Goal: Task Accomplishment & Management: Complete application form

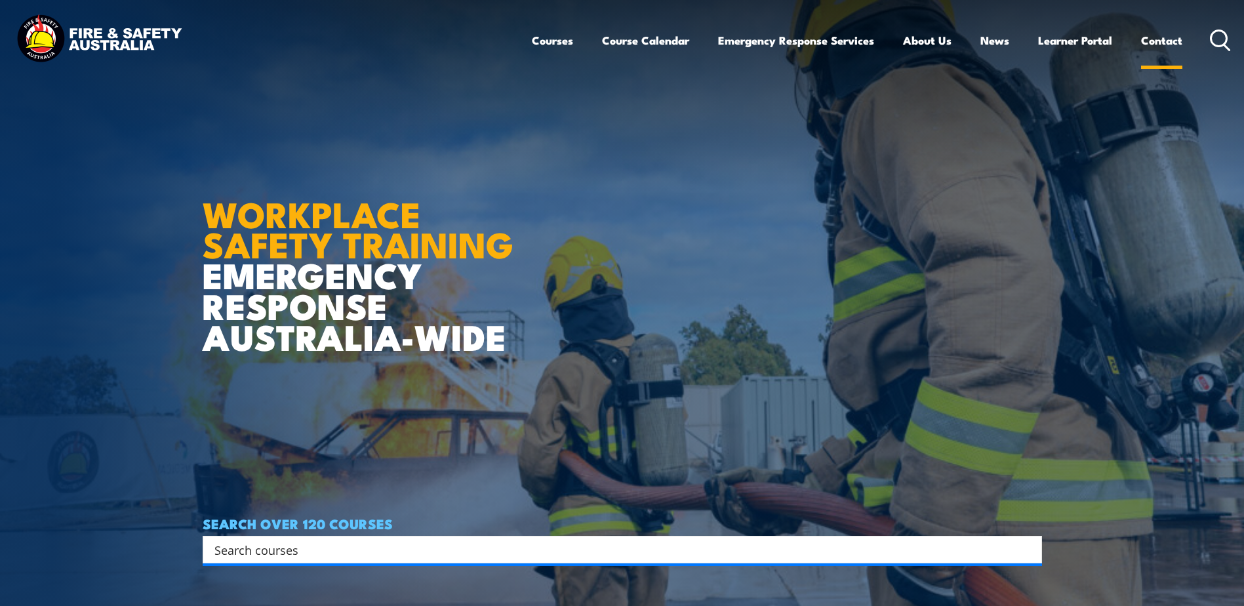
click at [1159, 43] on link "Contact" at bounding box center [1161, 40] width 41 height 35
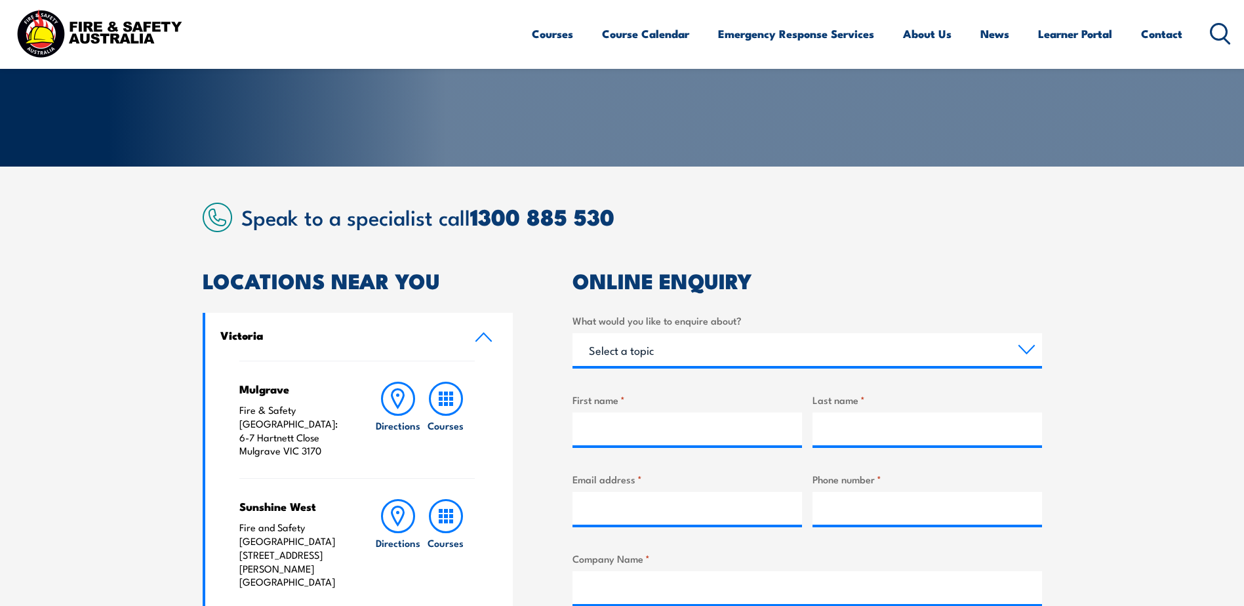
scroll to position [262, 0]
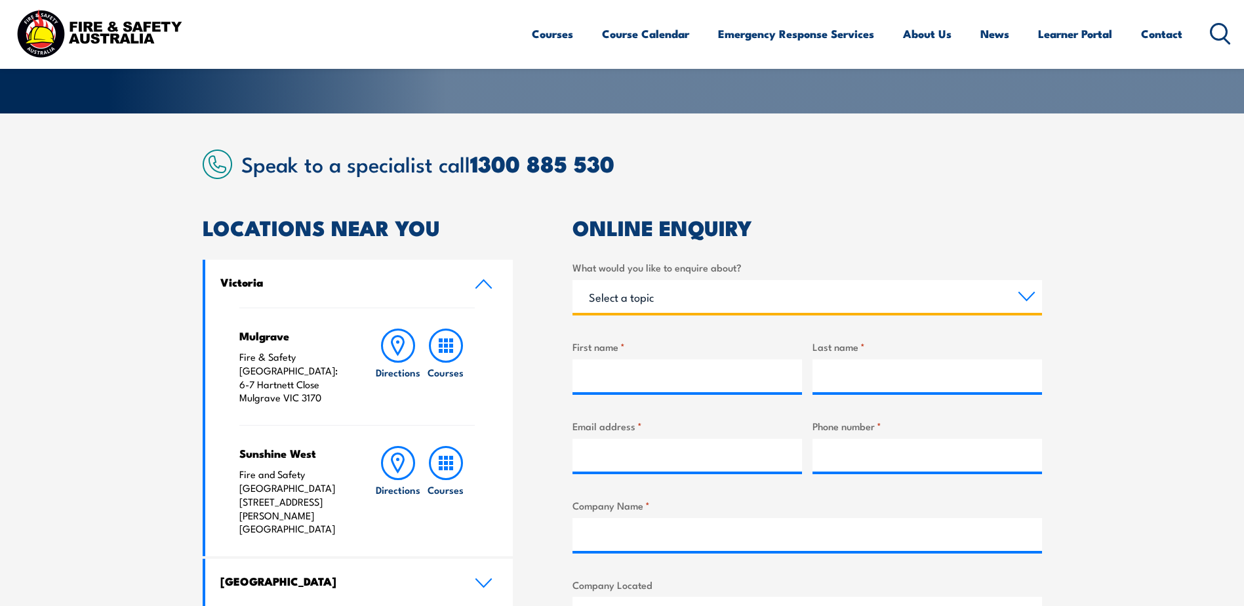
click at [1026, 293] on select "Select a topic Training Emergency Response Services General Enquiry" at bounding box center [808, 296] width 470 height 33
select select "Training"
click at [573, 280] on select "Select a topic Training Emergency Response Services General Enquiry" at bounding box center [808, 296] width 470 height 33
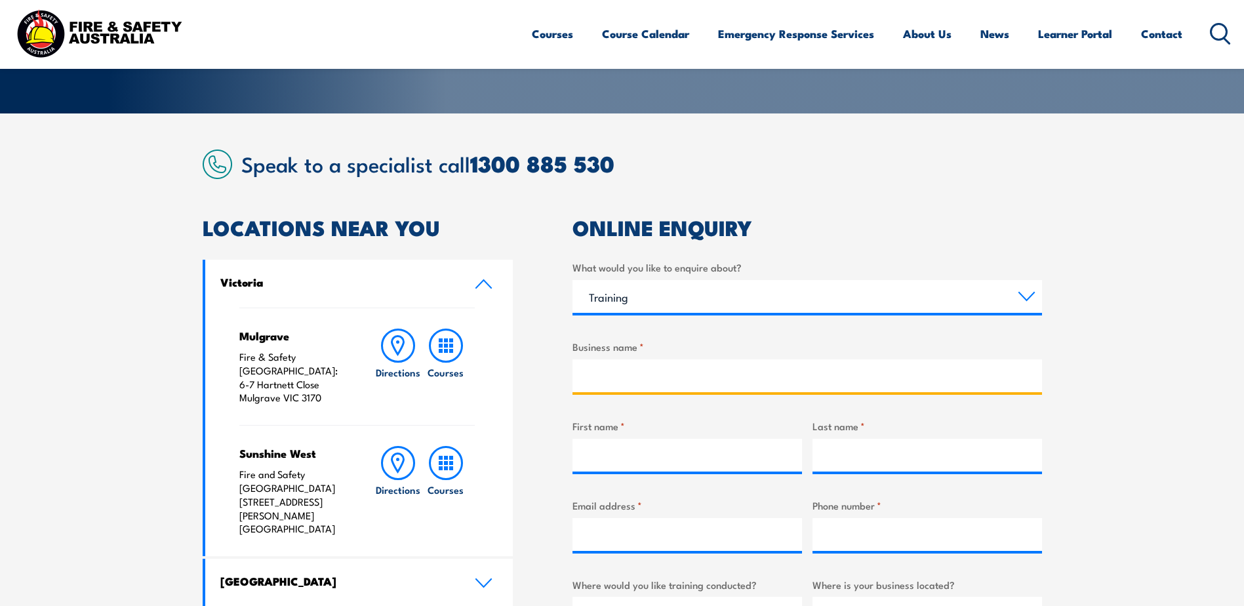
click at [726, 373] on input "Business name *" at bounding box center [808, 375] width 470 height 33
type input "SIG"
type input "Ryan"
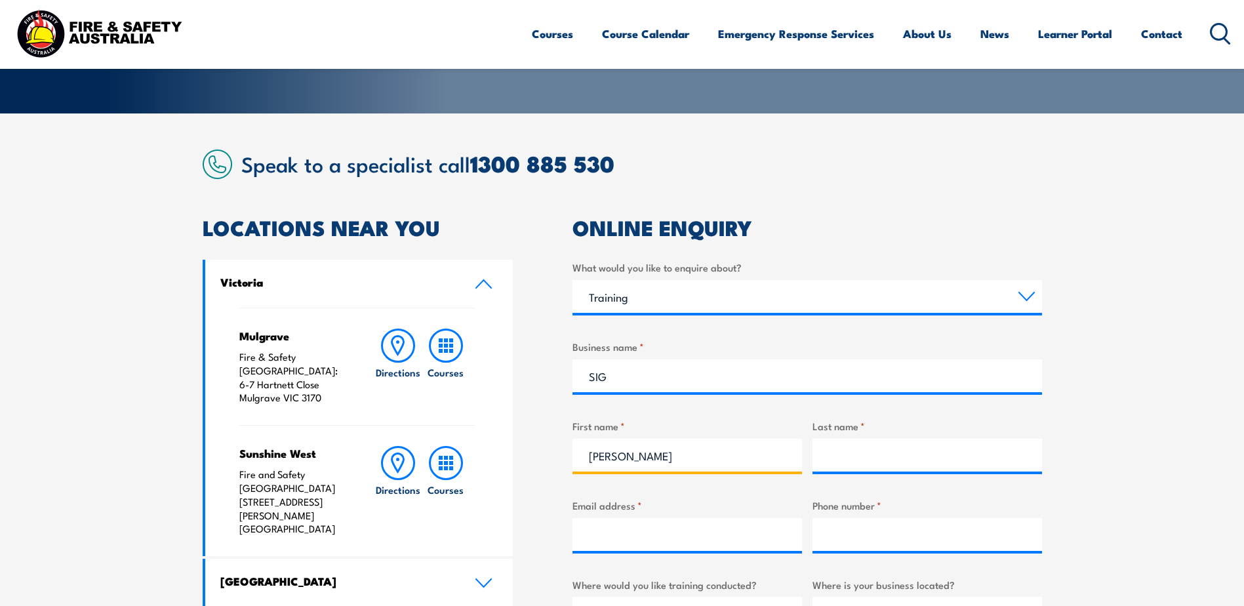
type input "Daly"
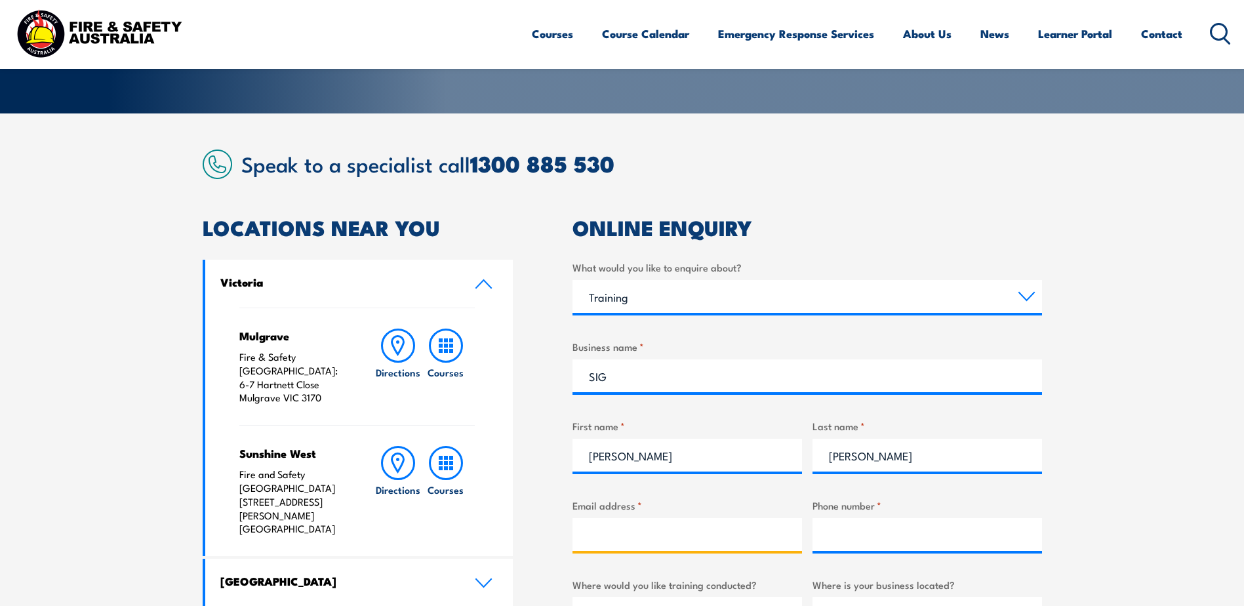
type input "ryan.daly@sig.biz"
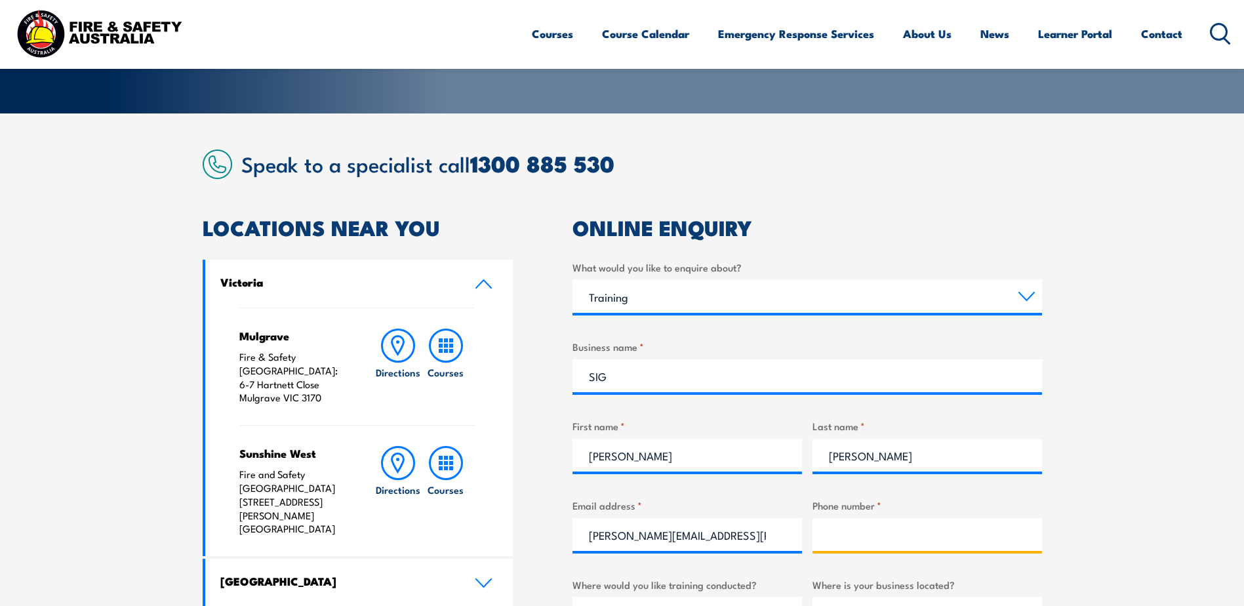
type input "0435214154"
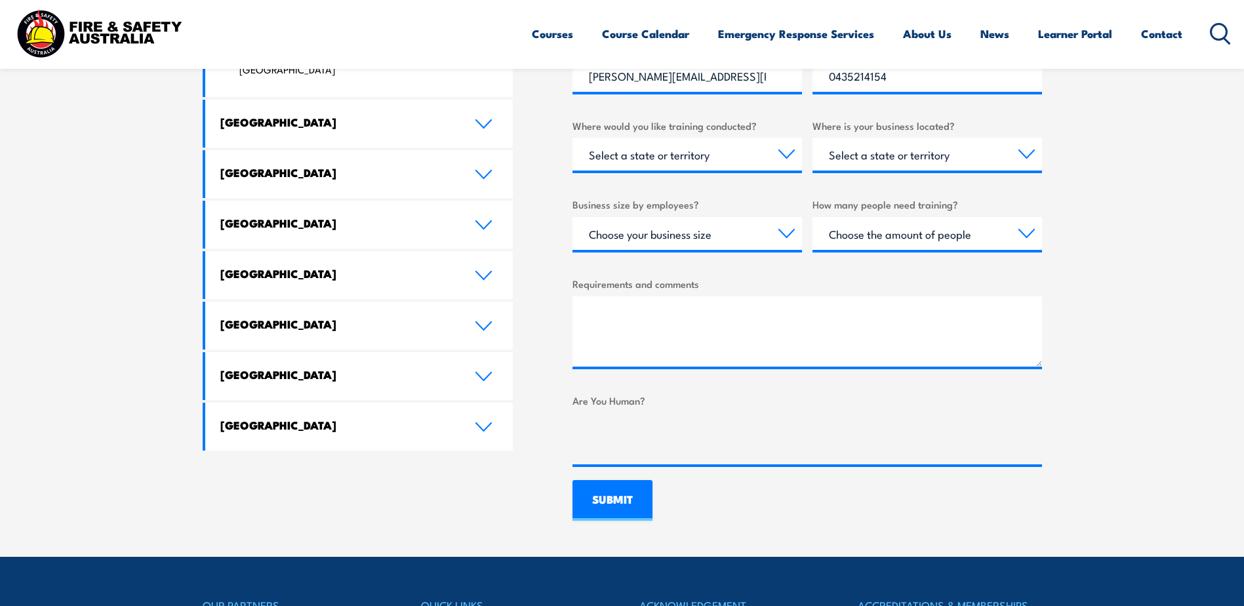
scroll to position [328, 0]
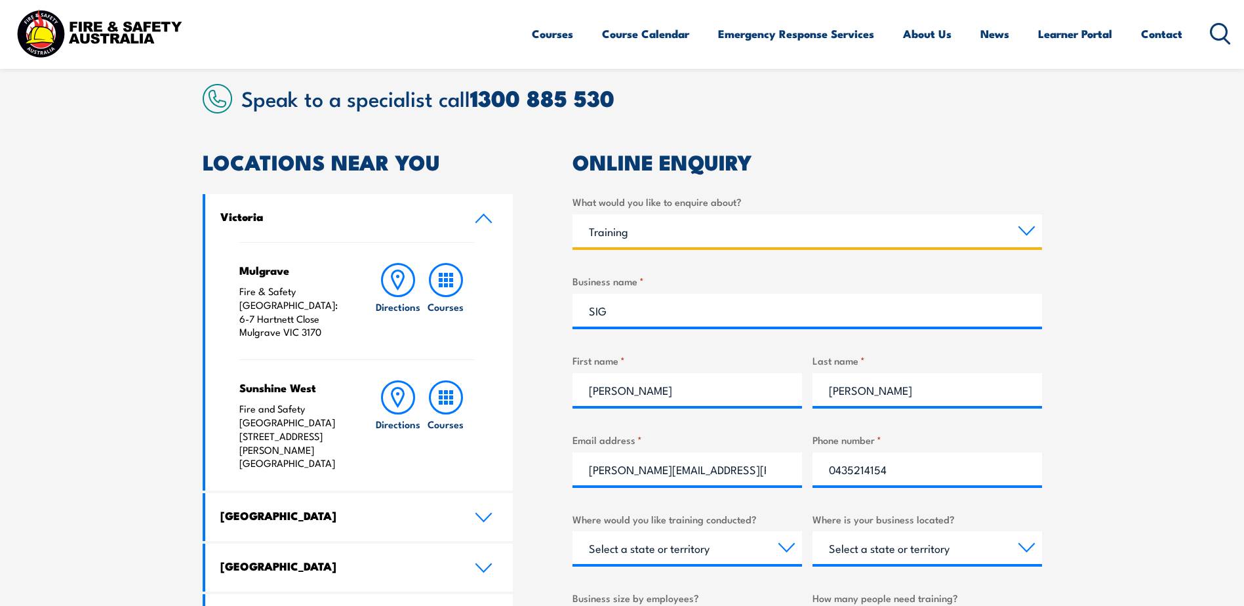
click at [1019, 226] on select "Select a topic Training Emergency Response Services General Enquiry" at bounding box center [808, 230] width 470 height 33
select select "General Enquiry"
click at [573, 214] on select "Select a topic Training Emergency Response Services General Enquiry" at bounding box center [808, 230] width 470 height 33
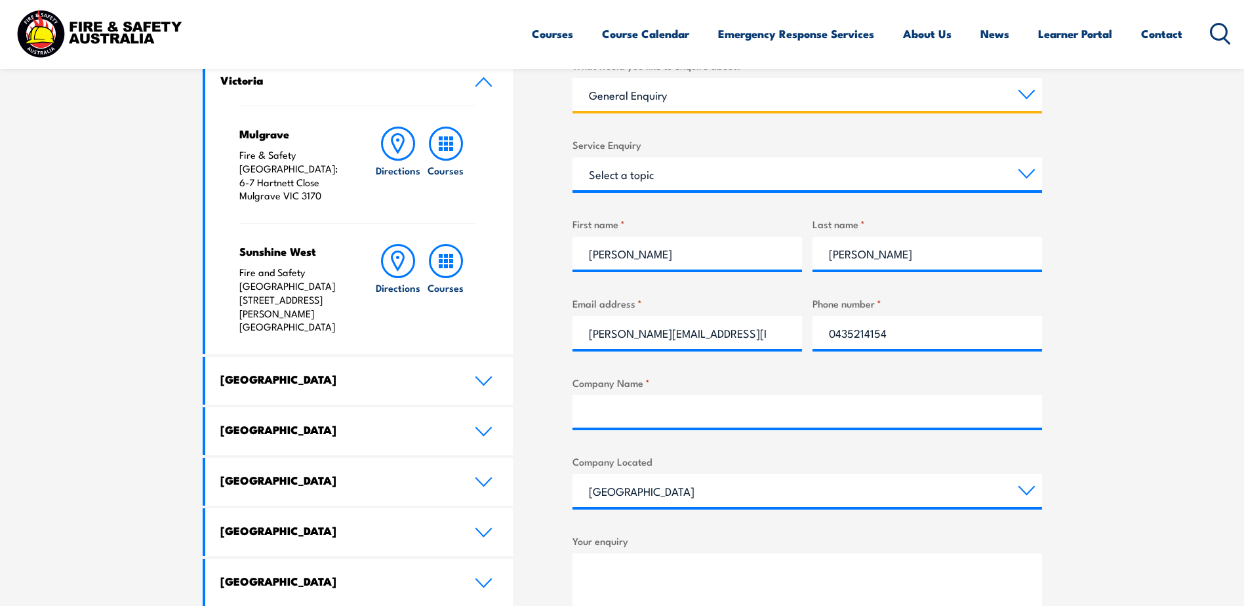
scroll to position [459, 0]
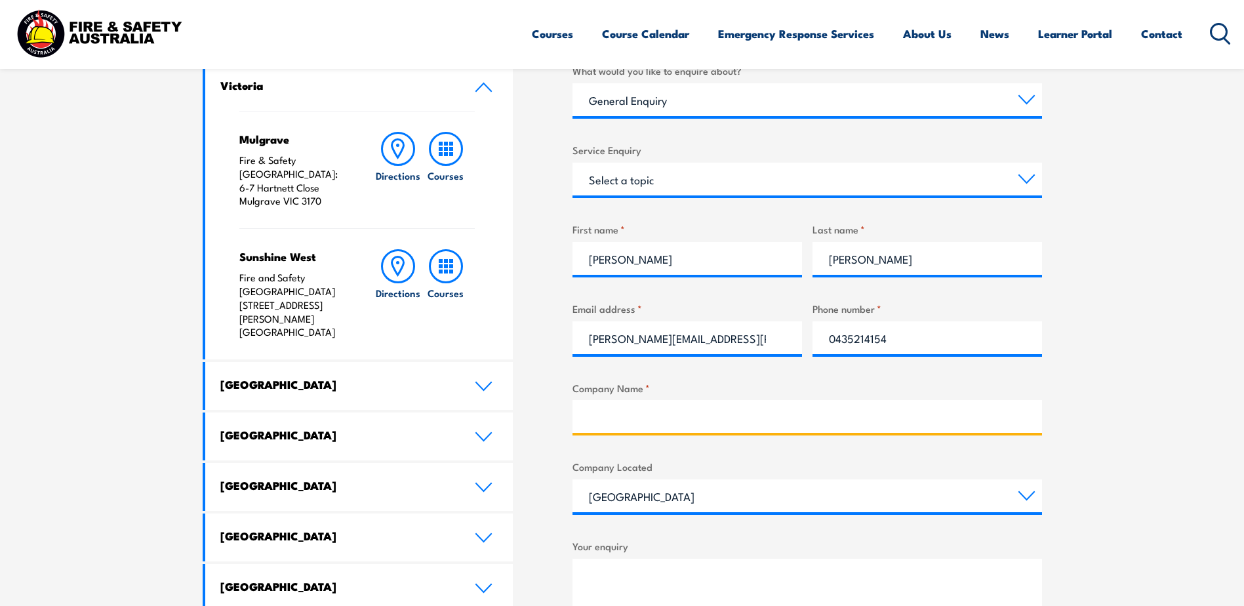
click at [713, 423] on input "Company Name *" at bounding box center [808, 416] width 470 height 33
type input "SIG"
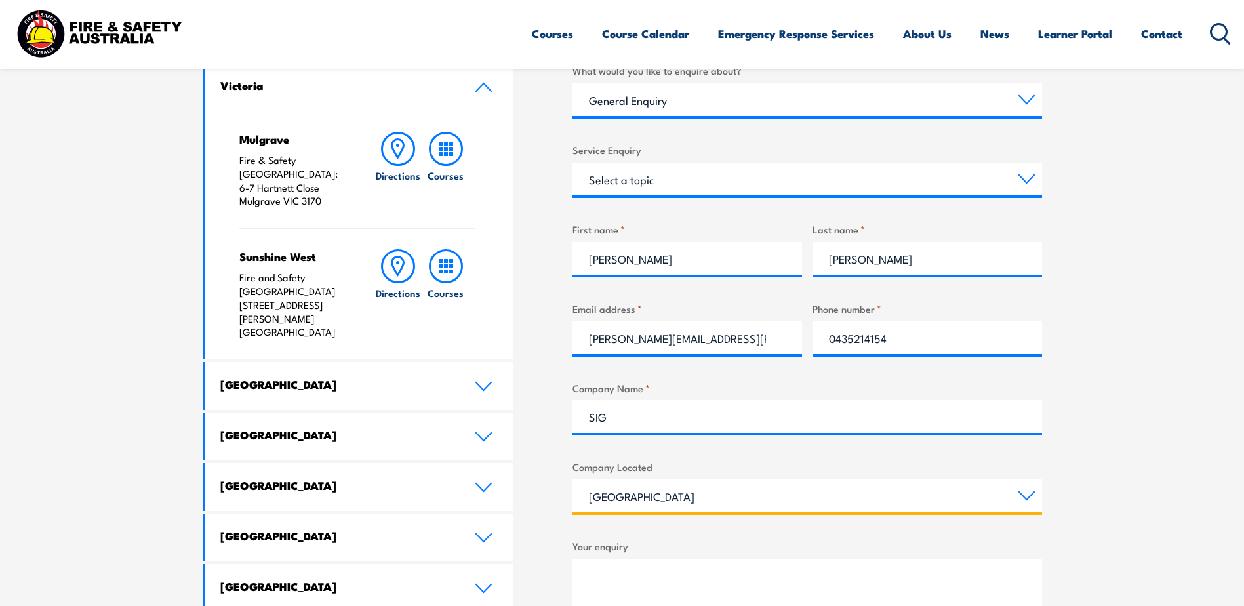
click at [1028, 494] on select "Queensland New South Wales Australian Capital Territory Victoria South Australi…" at bounding box center [808, 495] width 470 height 33
select select "[GEOGRAPHIC_DATA]"
click at [573, 479] on select "Queensland New South Wales Australian Capital Territory Victoria South Australi…" at bounding box center [808, 495] width 470 height 33
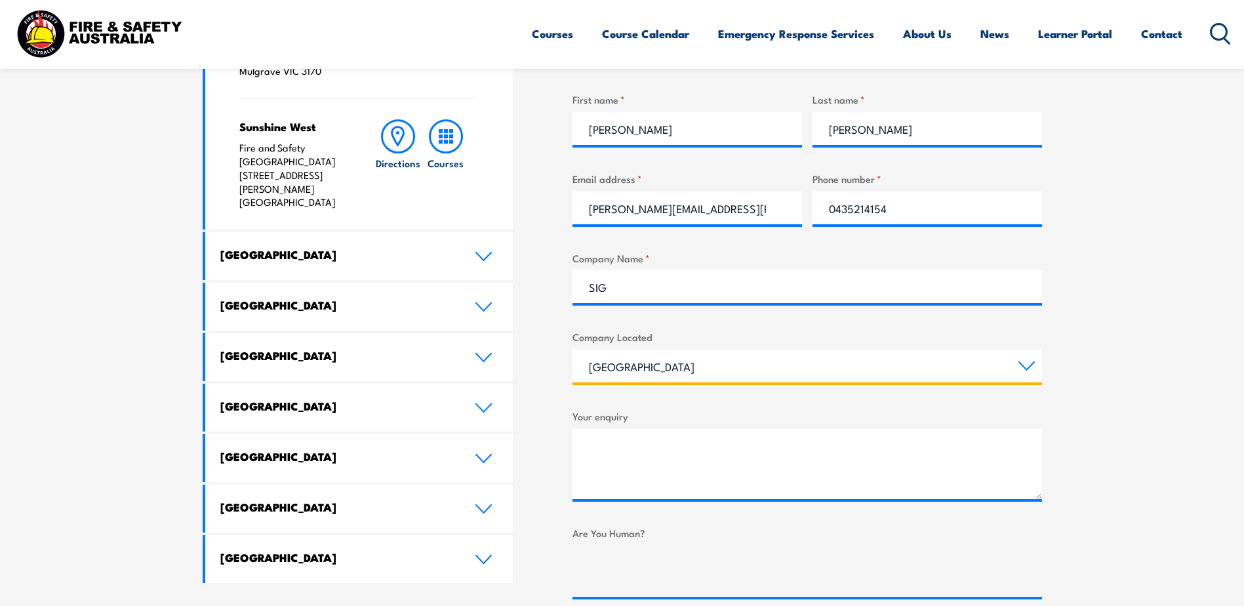
scroll to position [590, 0]
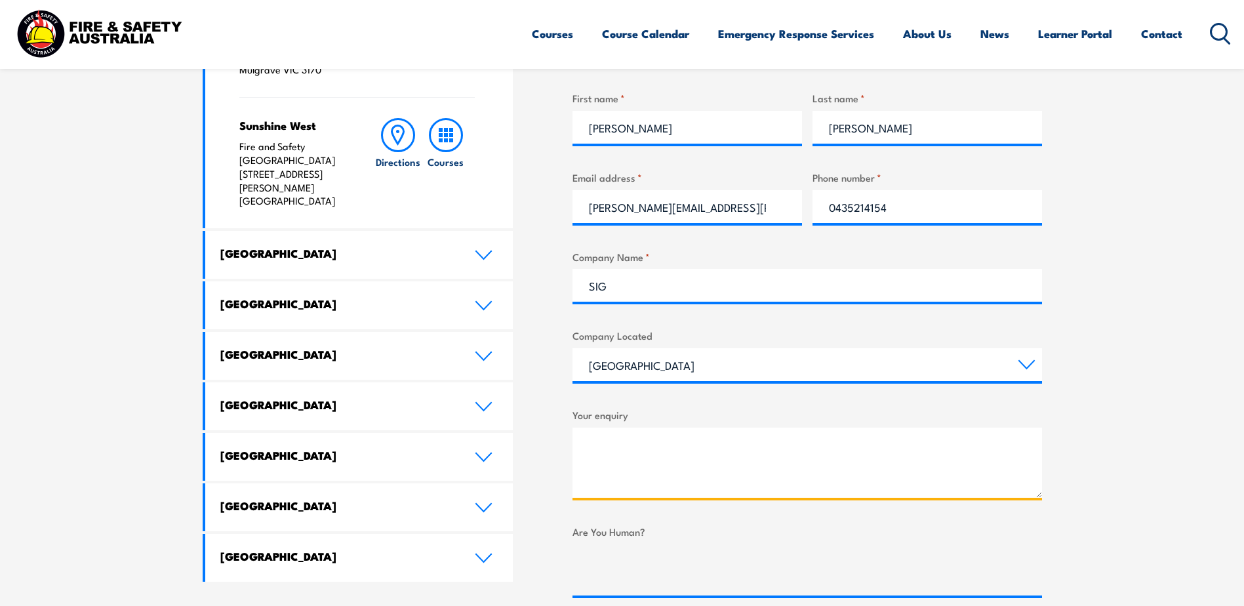
click at [704, 441] on textarea "Your enquiry" at bounding box center [808, 463] width 470 height 70
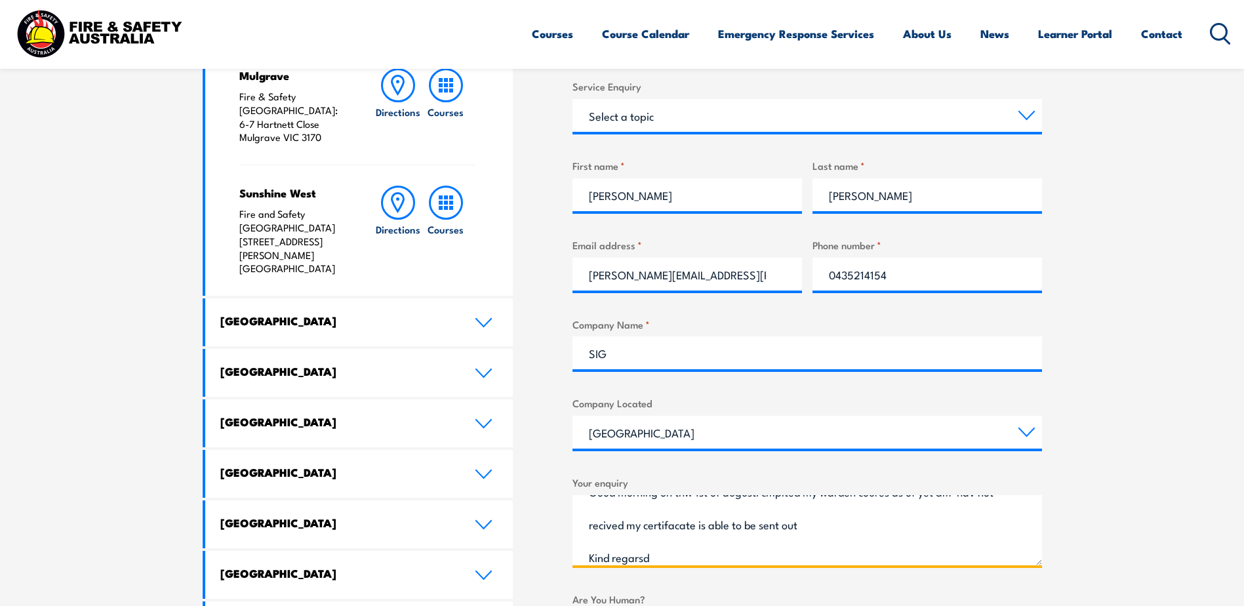
scroll to position [525, 0]
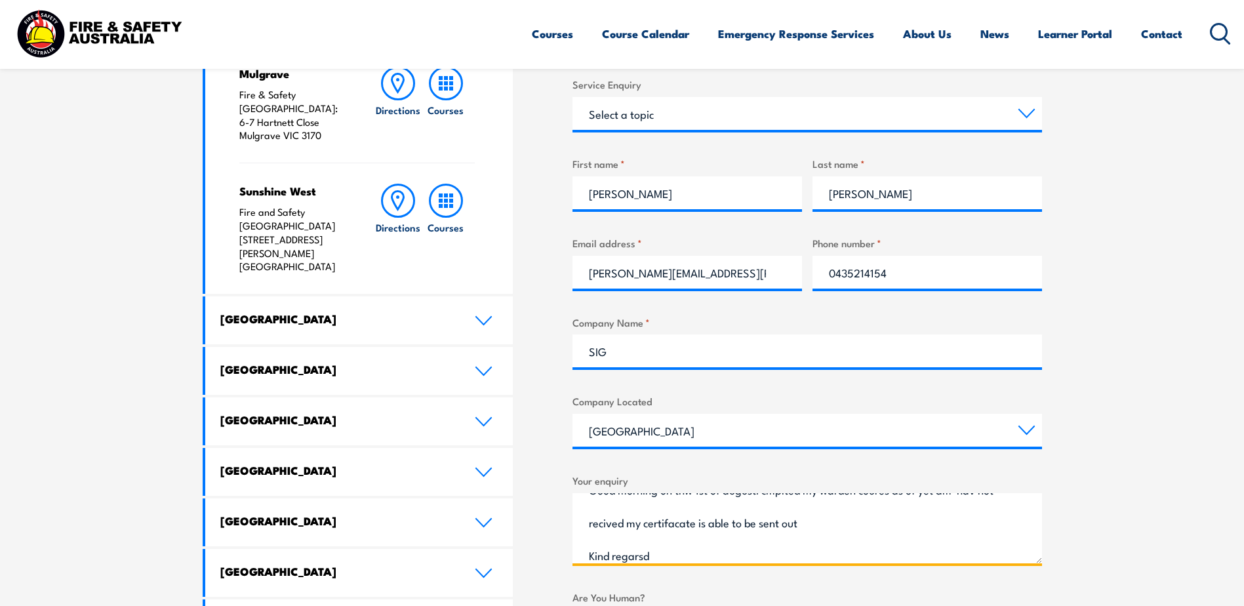
type textarea "Good morning on thw 1st of augusti cmplted my warden coures as of yet am hav no…"
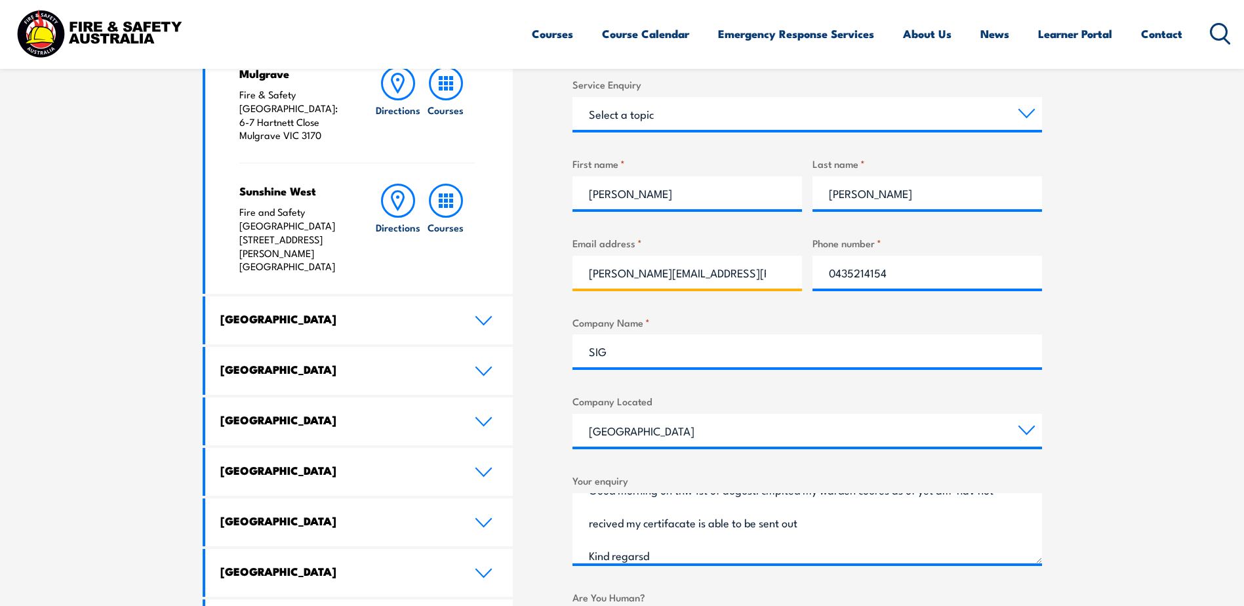
drag, startPoint x: 681, startPoint y: 278, endPoint x: 574, endPoint y: 278, distance: 106.9
click at [574, 278] on input "ryan.daly@sig.biz" at bounding box center [688, 272] width 230 height 33
type input "ryan.daly@live.com.au"
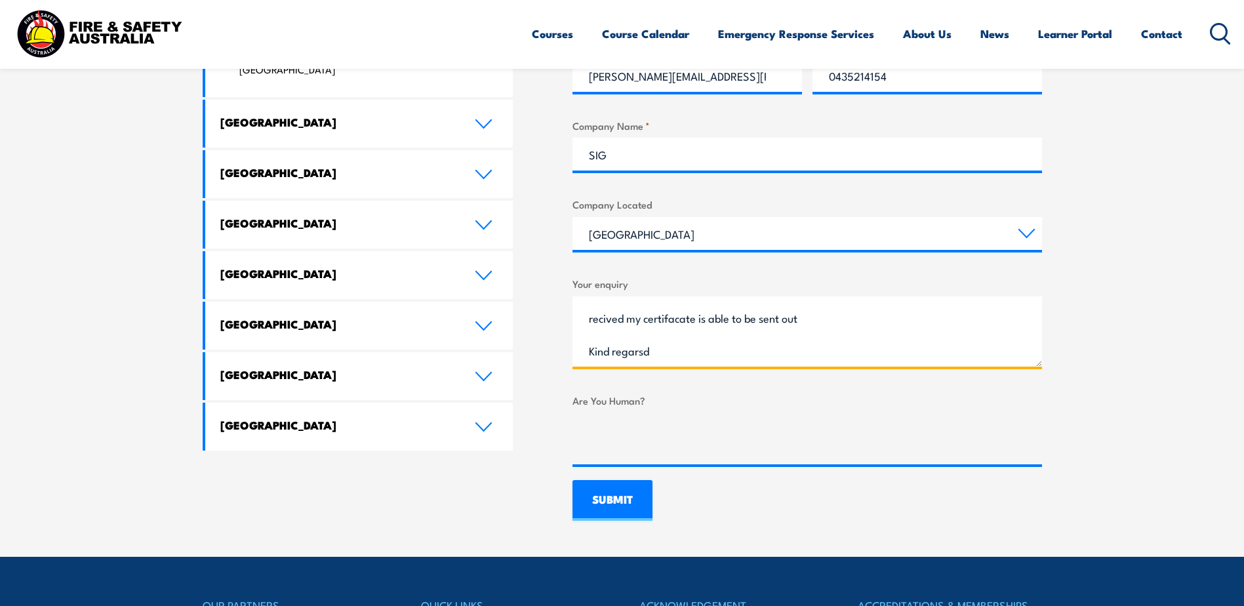
scroll to position [0, 0]
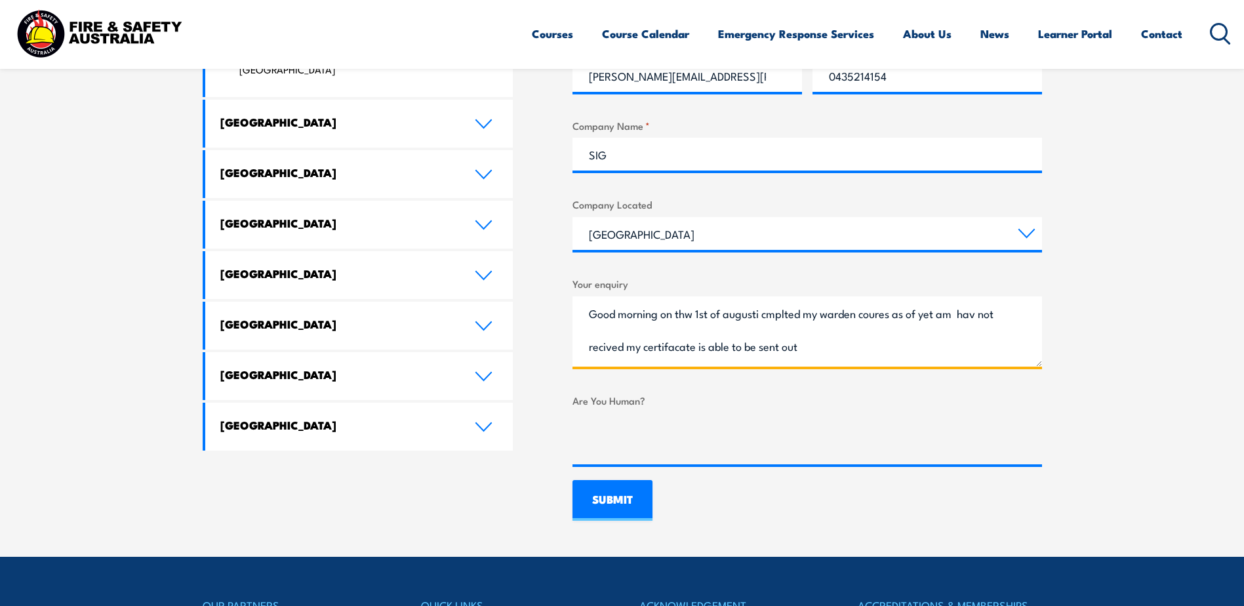
drag, startPoint x: 682, startPoint y: 365, endPoint x: 599, endPoint y: 302, distance: 104.4
click at [573, 283] on div "Your enquiry Good morning on thw 1st of augusti cmplted my warden coures as of …" at bounding box center [808, 321] width 470 height 91
paste textarea "Good morning. I am writing to confirm that I completed my Warden course on the …"
click at [612, 348] on textarea "Good morning. I am writing to confirm that I completed my Warden course on the …" at bounding box center [808, 331] width 470 height 70
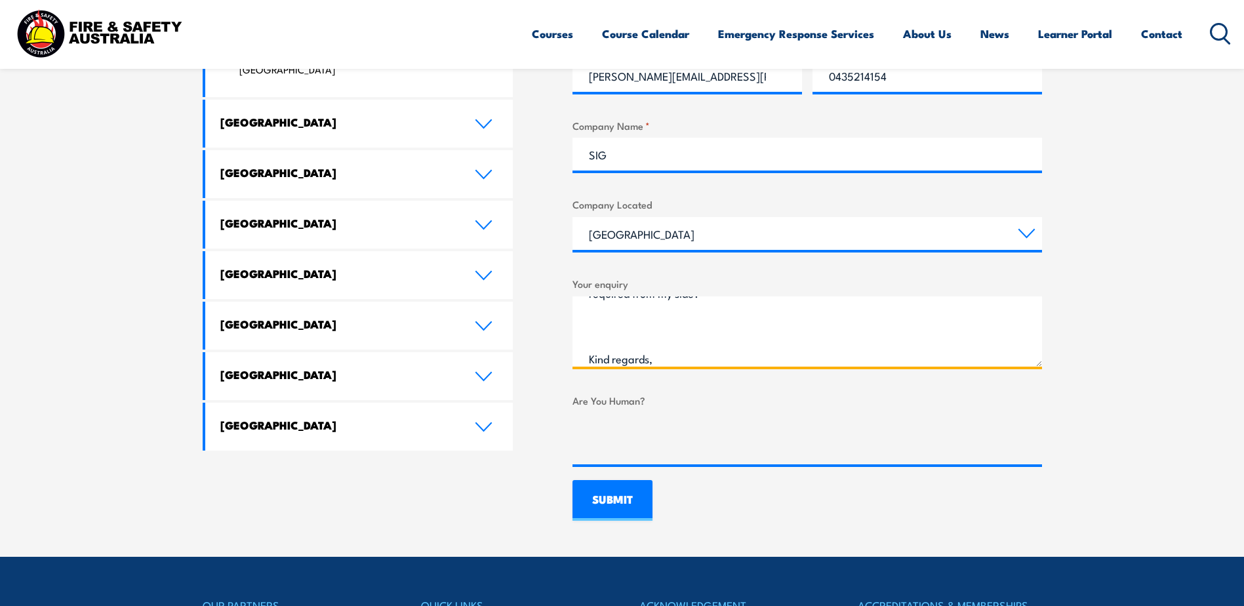
click at [591, 336] on textarea "Good morning. I am writing to confirm that I completed my Warden course on the …" at bounding box center [808, 331] width 470 height 70
click at [590, 342] on textarea "Good morning. I am writing to confirm that I completed my Warden course on the …" at bounding box center [808, 331] width 470 height 70
click at [601, 327] on textarea "Good morning. I am writing to confirm that I completed my Warden course on the …" at bounding box center [808, 331] width 470 height 70
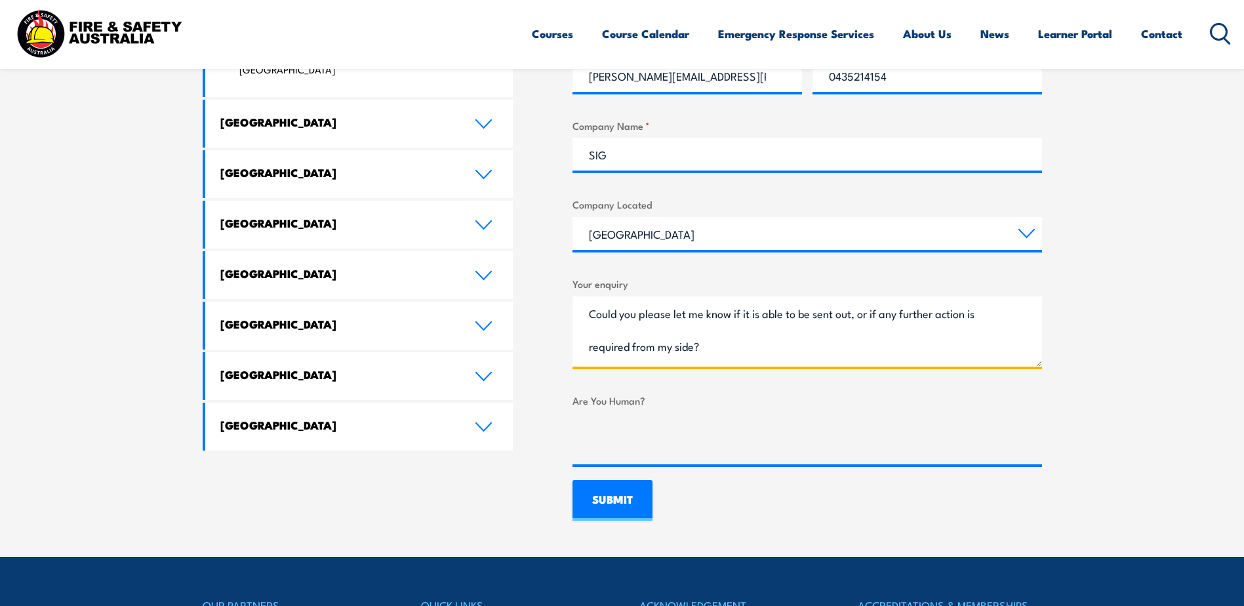
scroll to position [33, 0]
click at [601, 332] on textarea "Good morning. I am writing to confirm that I completed my Warden course on the …" at bounding box center [808, 331] width 470 height 70
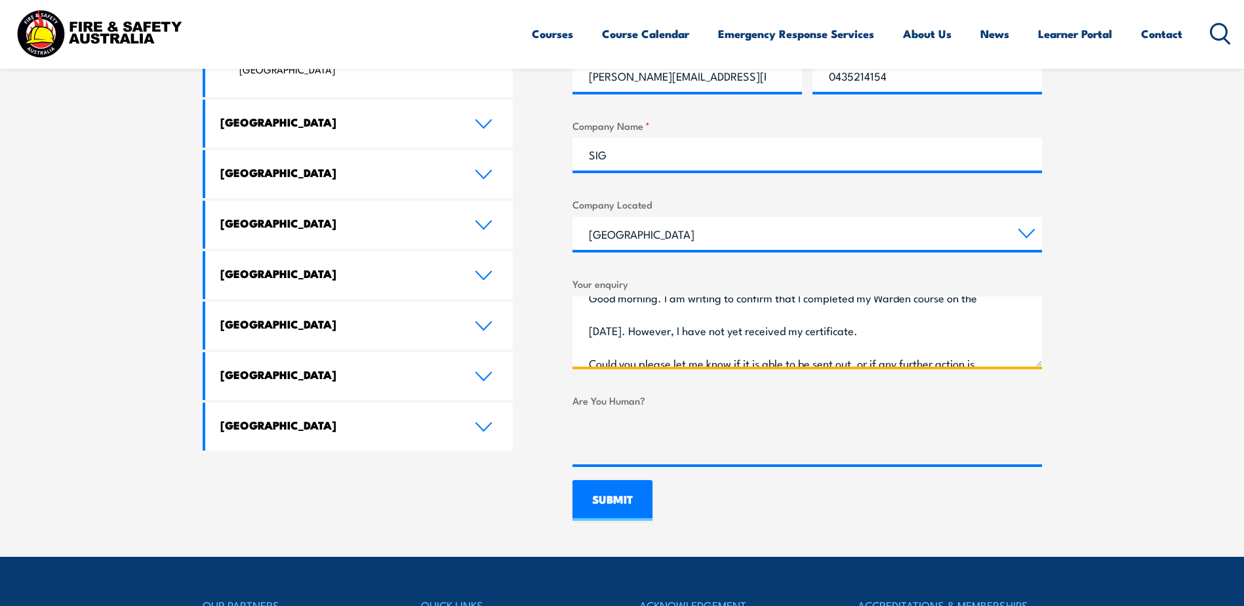
scroll to position [0, 0]
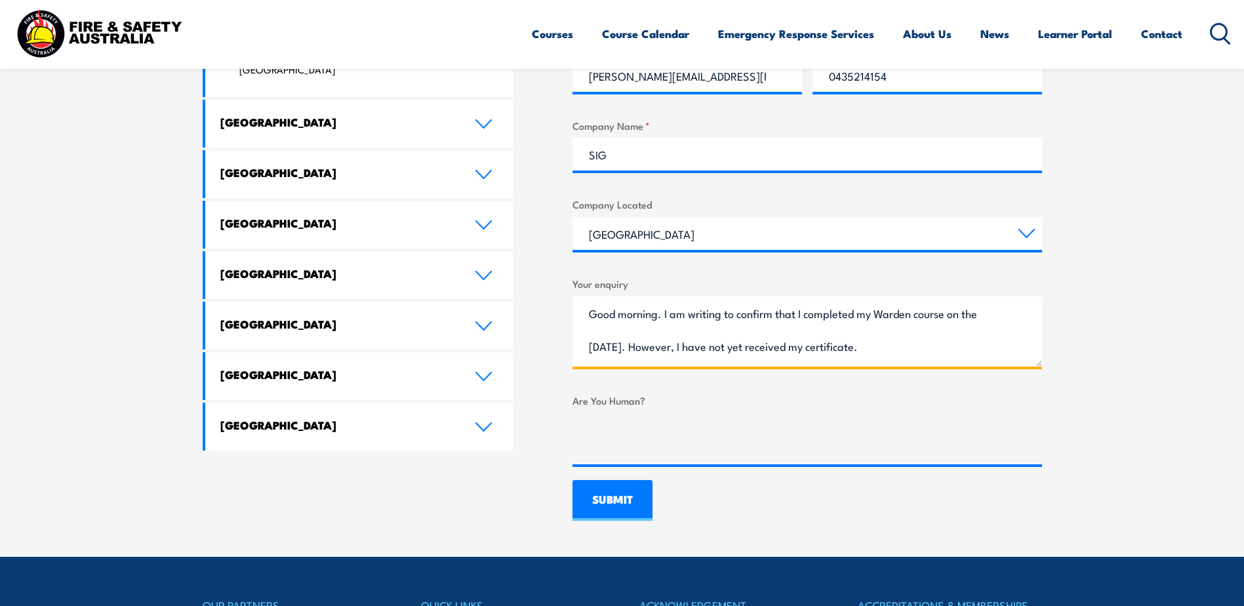
type textarea "Good morning. I am writing to confirm that I completed my Warden course on the …"
click at [631, 502] on input "SUBMIT" at bounding box center [613, 500] width 80 height 41
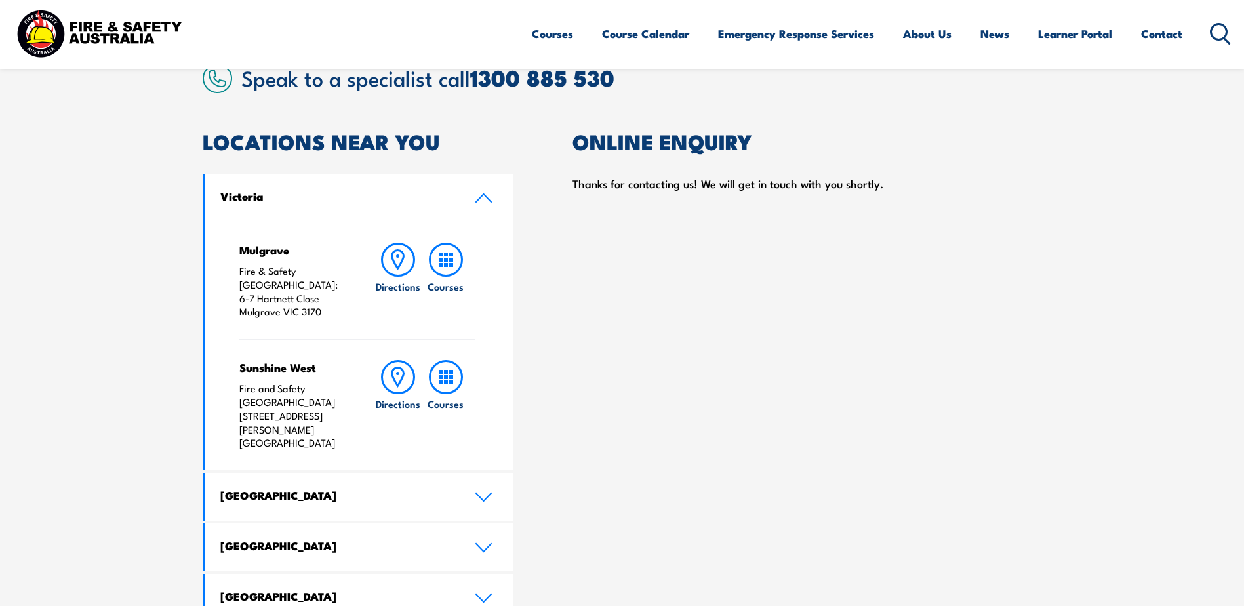
scroll to position [328, 0]
